Goal: Transaction & Acquisition: Download file/media

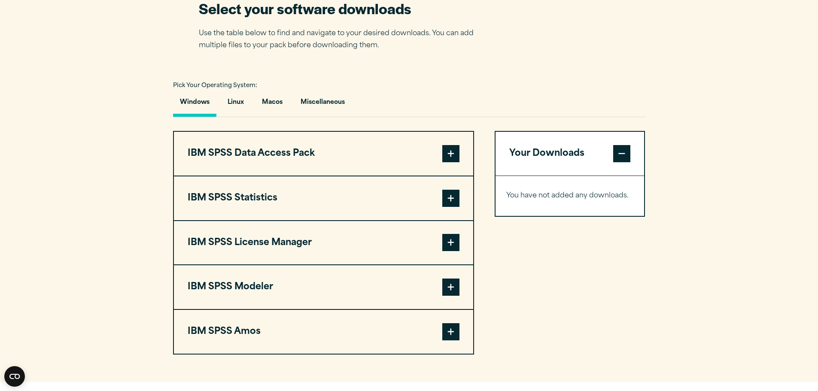
scroll to position [565, 0]
click at [288, 236] on button "IBM SPSS License Manager" at bounding box center [323, 243] width 299 height 44
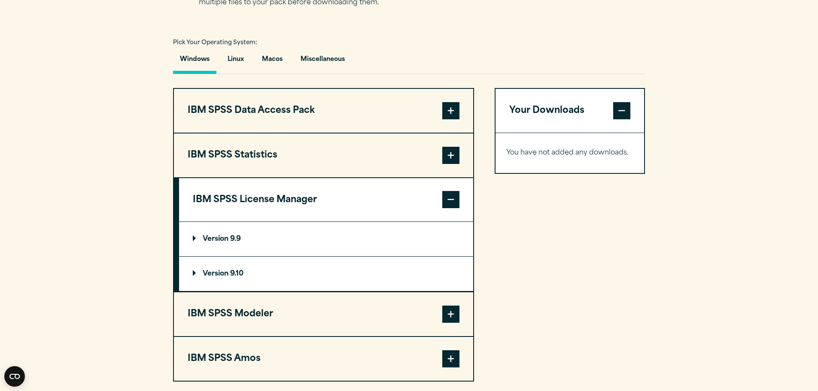
scroll to position [608, 0]
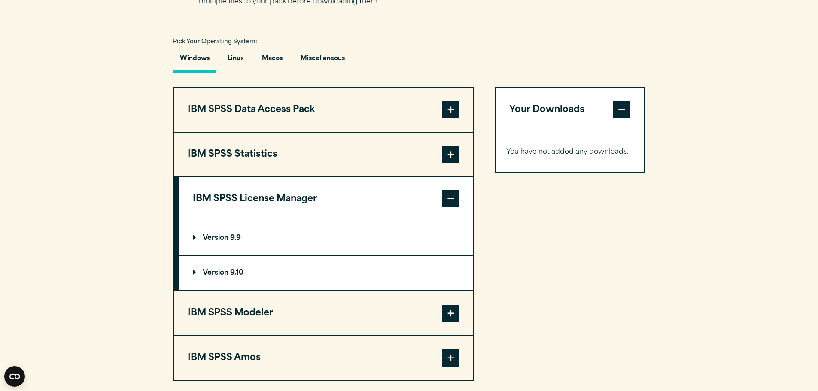
click at [219, 272] on p "Version 9.10" at bounding box center [218, 273] width 51 height 7
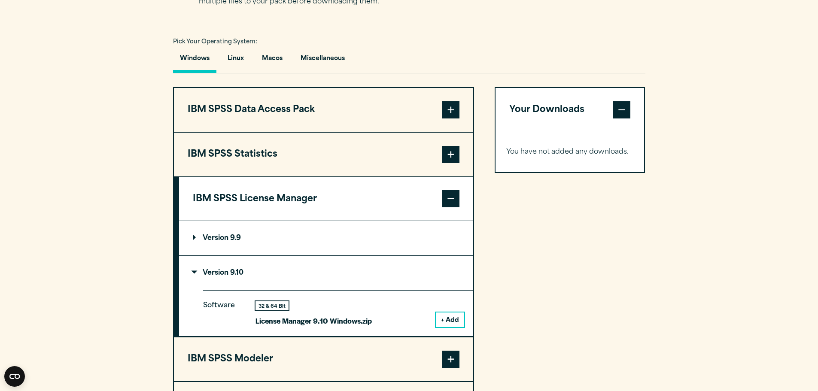
click at [444, 325] on button "+ Add" at bounding box center [450, 319] width 28 height 15
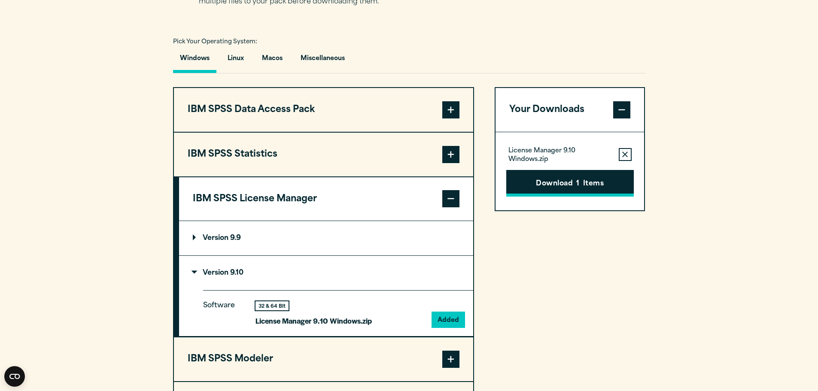
click at [543, 190] on button "Download 1 Items" at bounding box center [569, 183] width 127 height 27
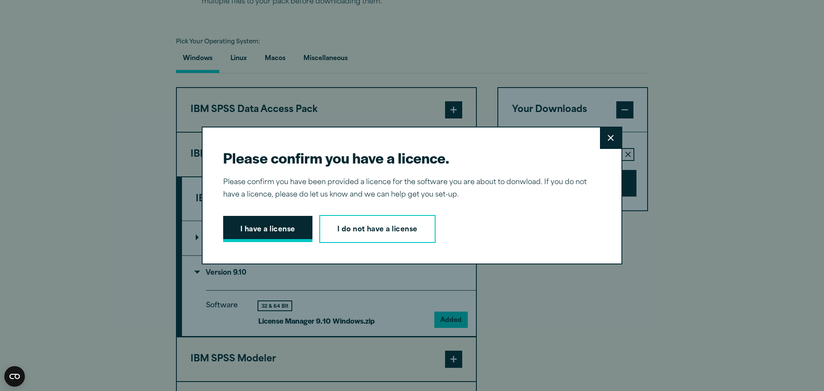
click at [256, 225] on button "I have a license" at bounding box center [267, 229] width 89 height 27
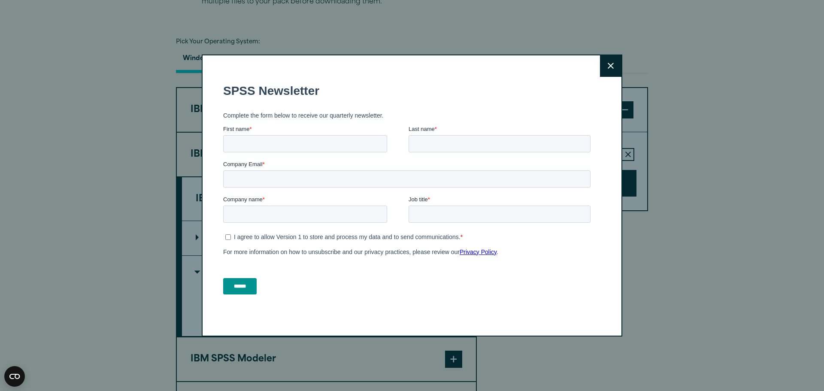
click at [604, 67] on button "Close" at bounding box center [610, 65] width 21 height 21
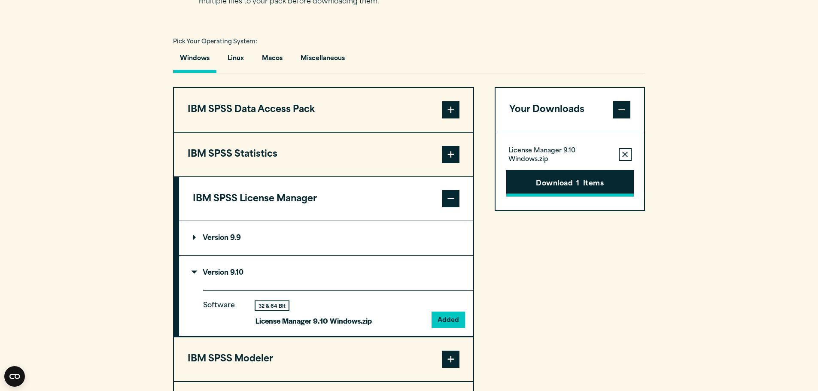
click at [535, 182] on button "Download 1 Items" at bounding box center [569, 183] width 127 height 27
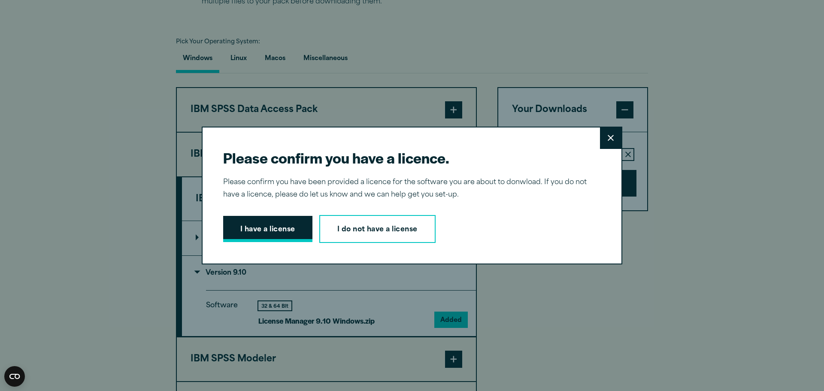
click at [285, 238] on button "I have a license" at bounding box center [267, 229] width 89 height 27
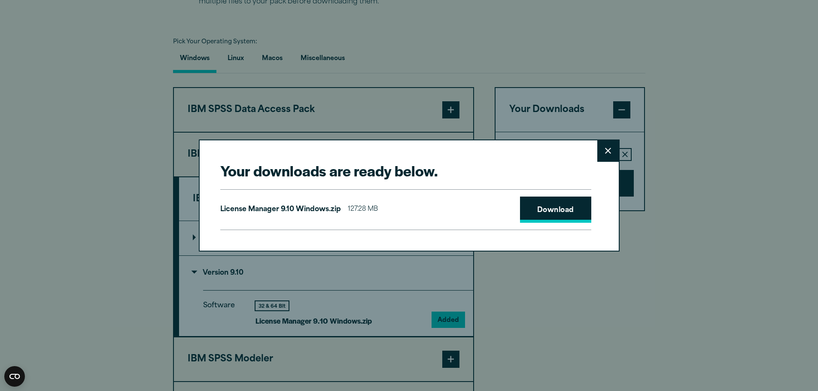
click at [557, 219] on link "Download" at bounding box center [555, 210] width 71 height 27
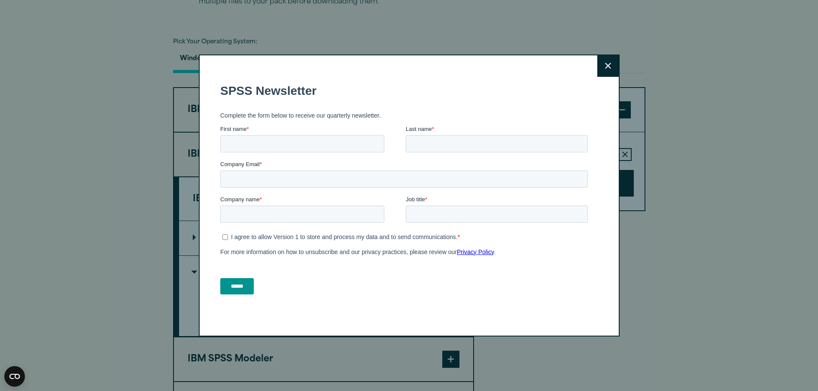
click at [603, 74] on button "Close" at bounding box center [607, 65] width 21 height 21
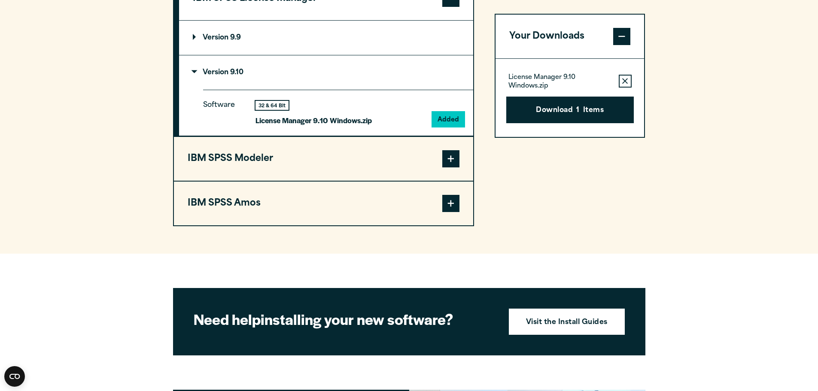
scroll to position [809, 0]
